Goal: Subscribe to service/newsletter

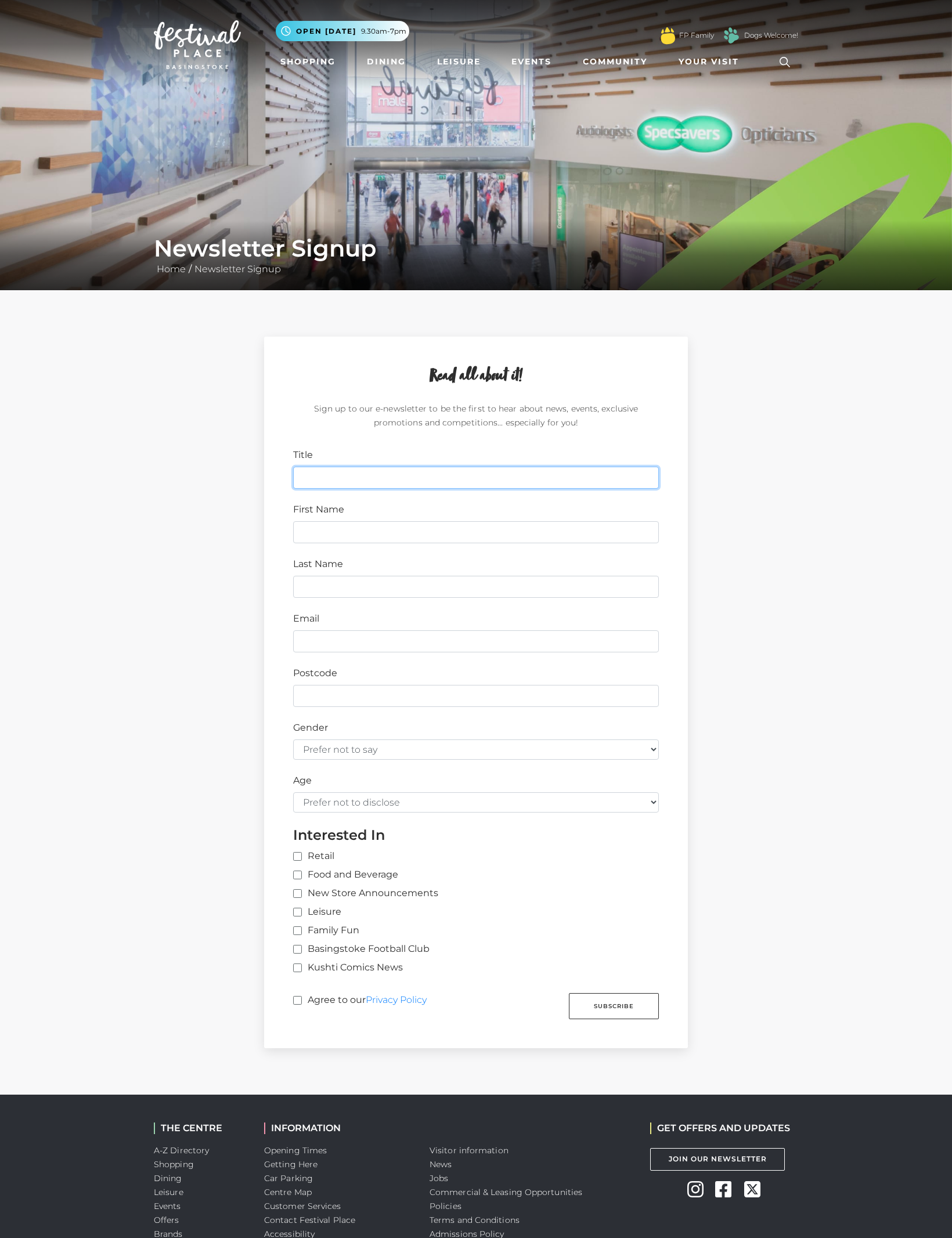
click at [592, 480] on input "Title" at bounding box center [476, 477] width 365 height 22
type input "Festival"
click at [614, 999] on button "Subscribe" at bounding box center [613, 1006] width 90 height 26
click at [305, 523] on input "First Name" at bounding box center [476, 533] width 365 height 22
type input "[PERSON_NAME]"
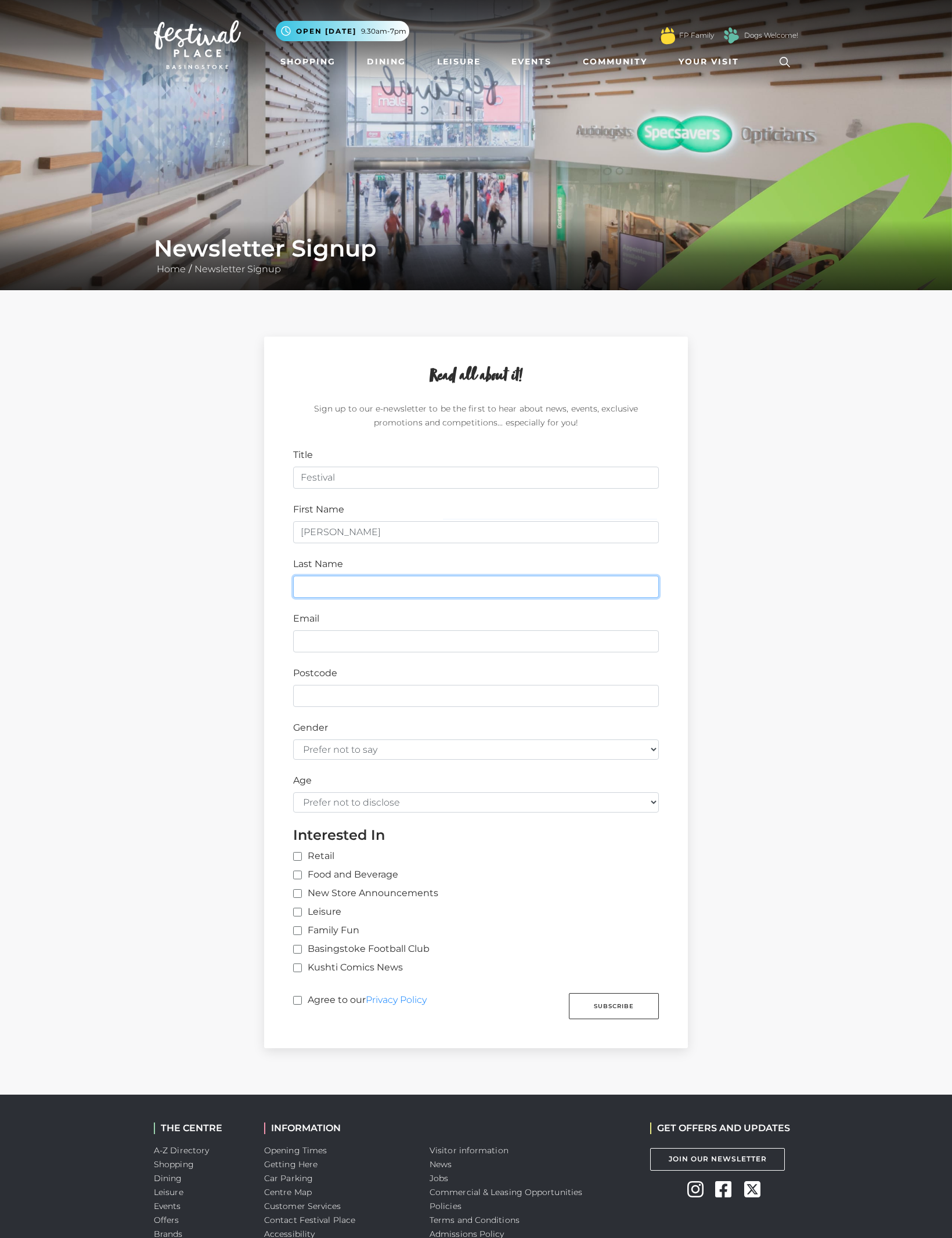
click at [310, 582] on input "Last Name" at bounding box center [476, 587] width 365 height 22
type input "Milly"
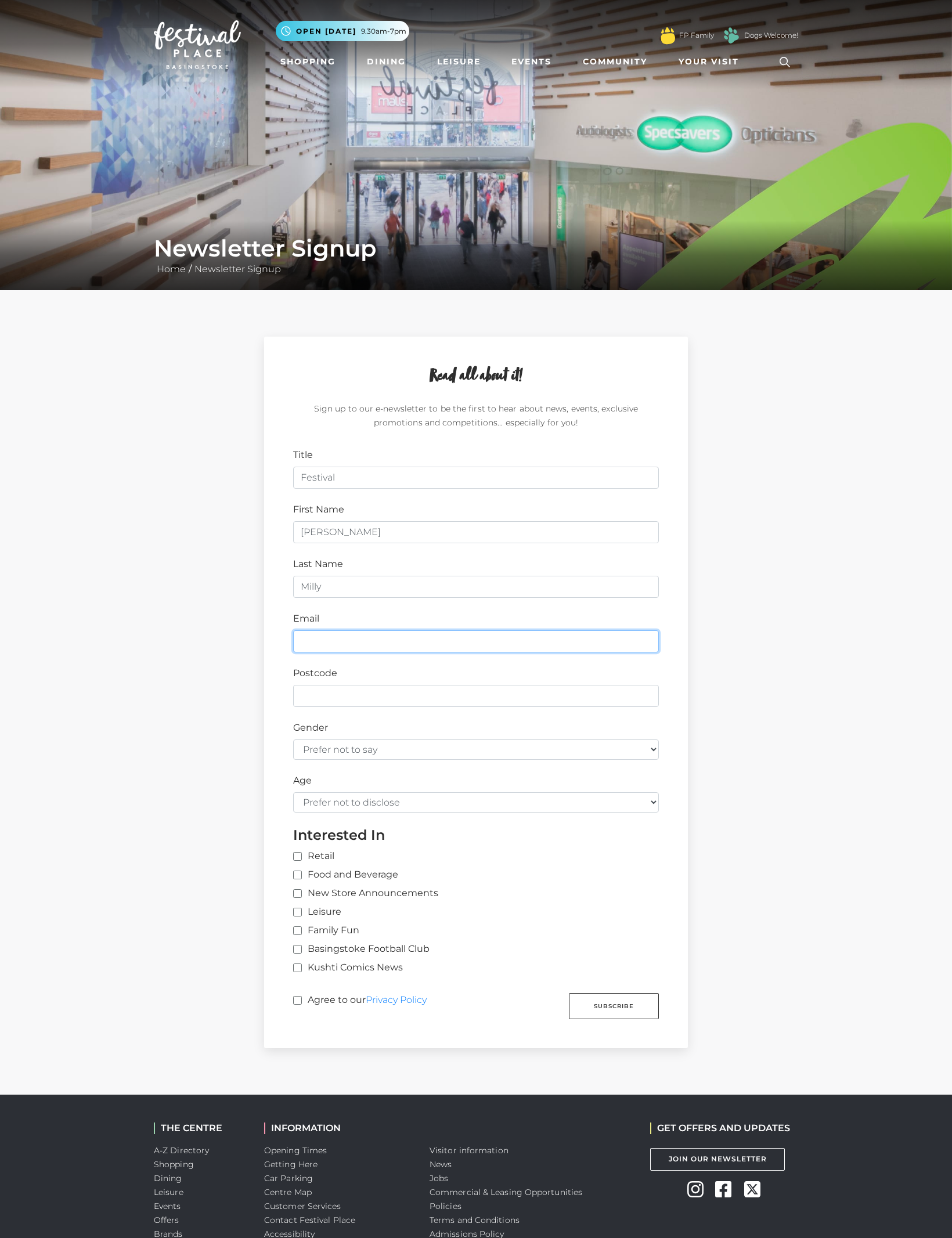
click at [319, 632] on input "Email" at bounding box center [476, 642] width 365 height 22
click at [614, 999] on button "Subscribe" at bounding box center [613, 1006] width 90 height 26
type input "[EMAIL_ADDRESS][DOMAIN_NAME]"
click at [614, 999] on button "Subscribe" at bounding box center [613, 1006] width 90 height 26
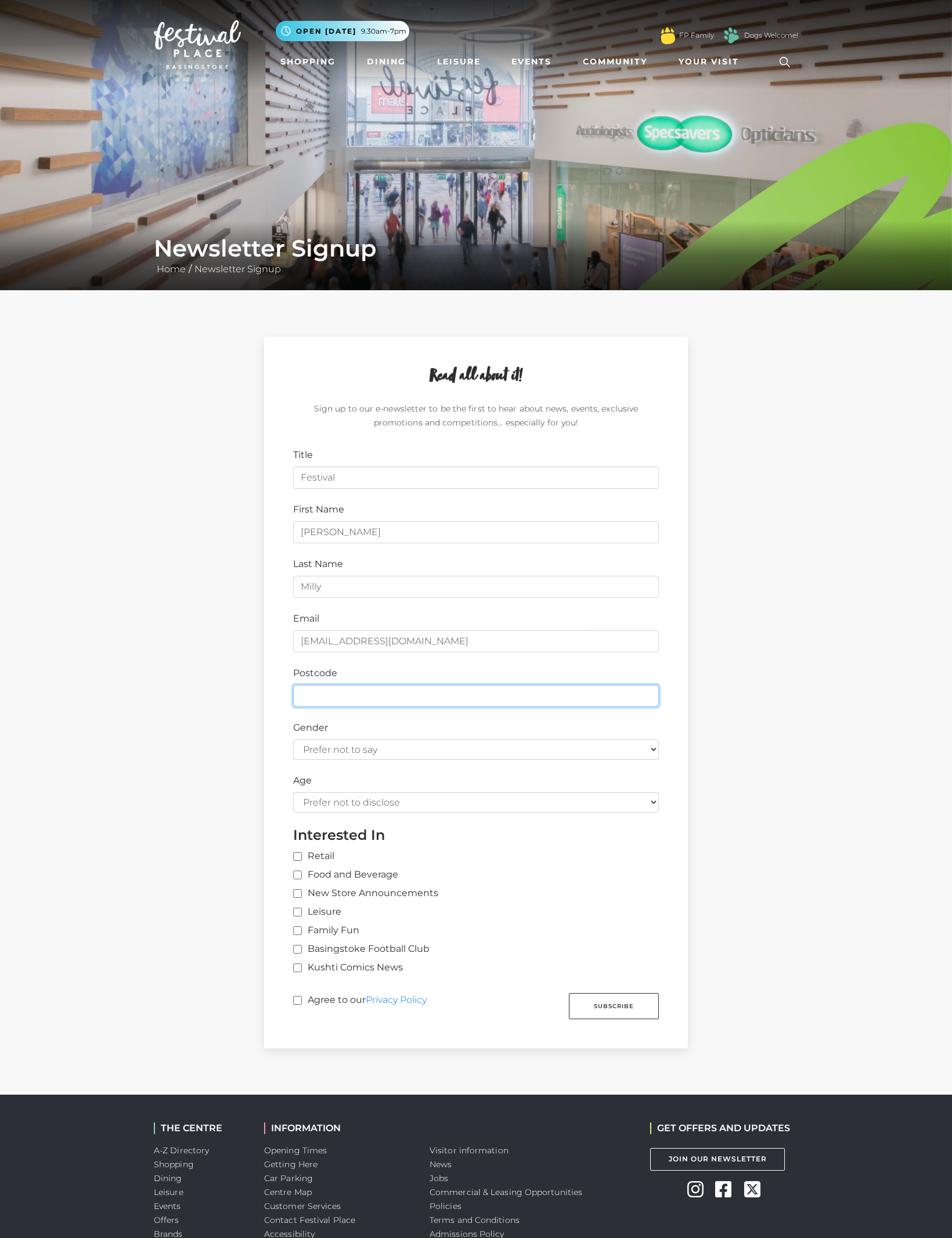
click at [320, 706] on input "Postcode" at bounding box center [476, 696] width 365 height 22
